Goal: Information Seeking & Learning: Learn about a topic

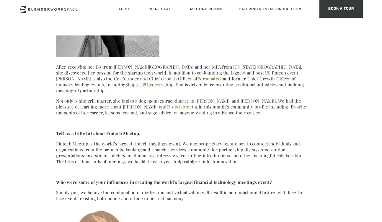
scroll to position [336, 0]
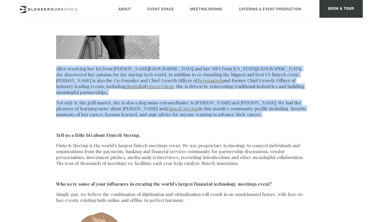
drag, startPoint x: 53, startPoint y: 67, endPoint x: 197, endPoint y: 112, distance: 150.2
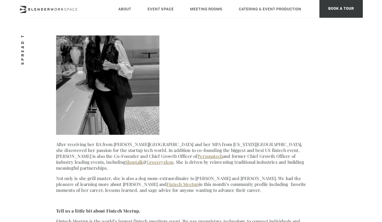
scroll to position [290, 0]
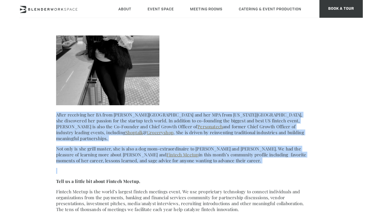
drag, startPoint x: 55, startPoint y: 114, endPoint x: 137, endPoint y: 164, distance: 95.7
copy section "After receiving her BA from [PERSON_NAME][GEOGRAPHIC_DATA] and her MPA from [US…"
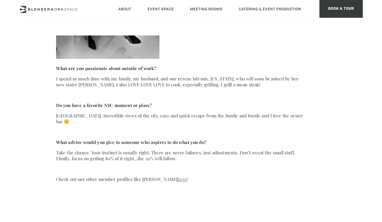
scroll to position [1062, 0]
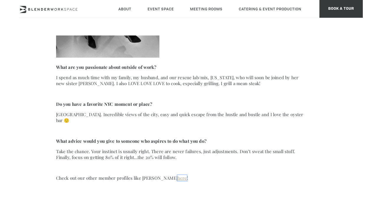
click at [179, 175] on link "here" at bounding box center [182, 178] width 10 height 6
